Goal: Information Seeking & Learning: Learn about a topic

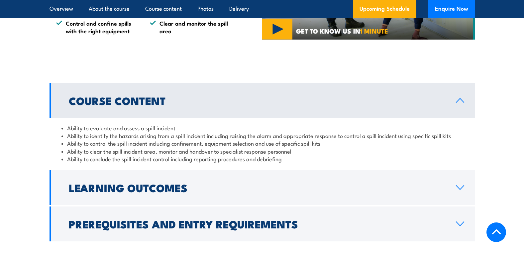
scroll to position [499, 0]
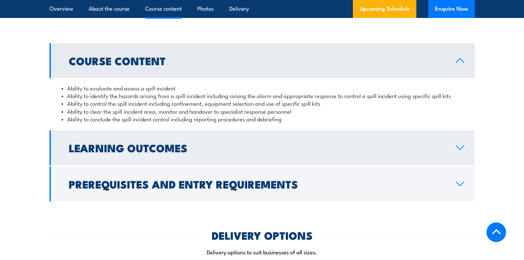
click at [137, 152] on h2 "Learning Outcomes" at bounding box center [257, 147] width 377 height 9
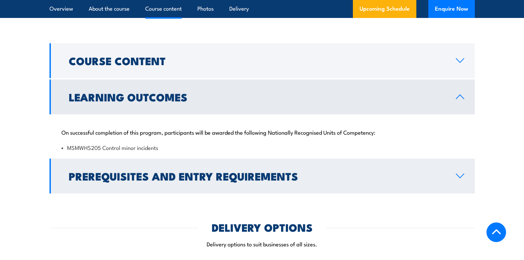
scroll to position [532, 0]
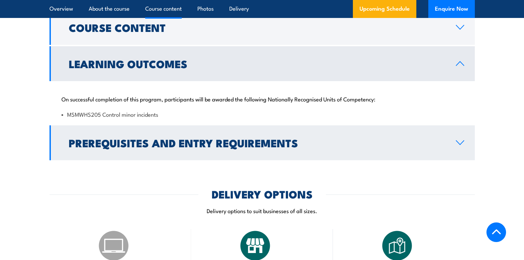
click at [225, 142] on h2 "Prerequisites and Entry Requirements" at bounding box center [257, 142] width 377 height 9
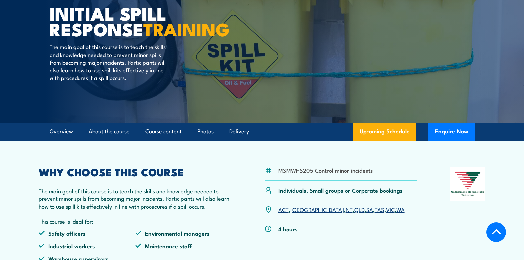
scroll to position [66, 0]
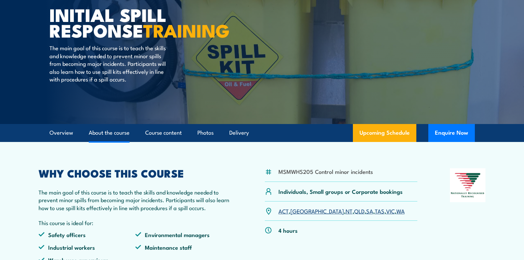
click at [119, 138] on link "About the course" at bounding box center [109, 133] width 41 height 18
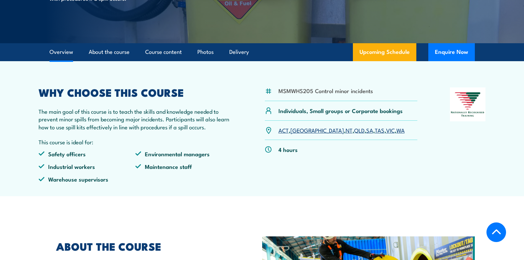
scroll to position [131, 0]
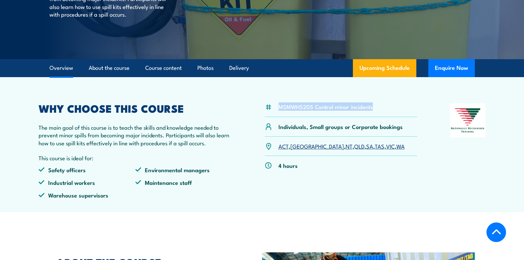
drag, startPoint x: 374, startPoint y: 106, endPoint x: 271, endPoint y: 106, distance: 102.7
click at [271, 106] on div "MSMWHS205 Control minor incidents" at bounding box center [341, 110] width 153 height 14
copy div "MSMWHS205 Control minor incidents"
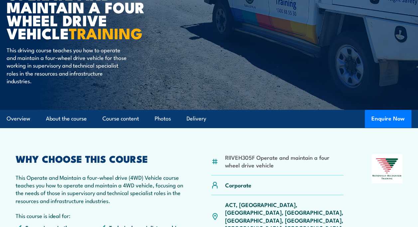
scroll to position [133, 0]
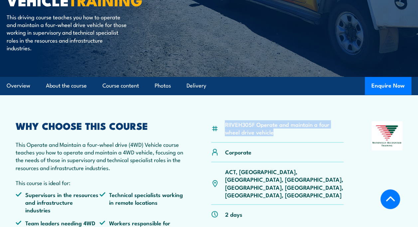
drag, startPoint x: 275, startPoint y: 132, endPoint x: 224, endPoint y: 124, distance: 51.9
click at [224, 124] on div "RIIVEH305F Operate and maintain a four wheel drive vehicle" at bounding box center [277, 132] width 132 height 22
copy li "RIIVEH305F Operate and maintain a four wheel drive vehicle"
